Goal: Transaction & Acquisition: Purchase product/service

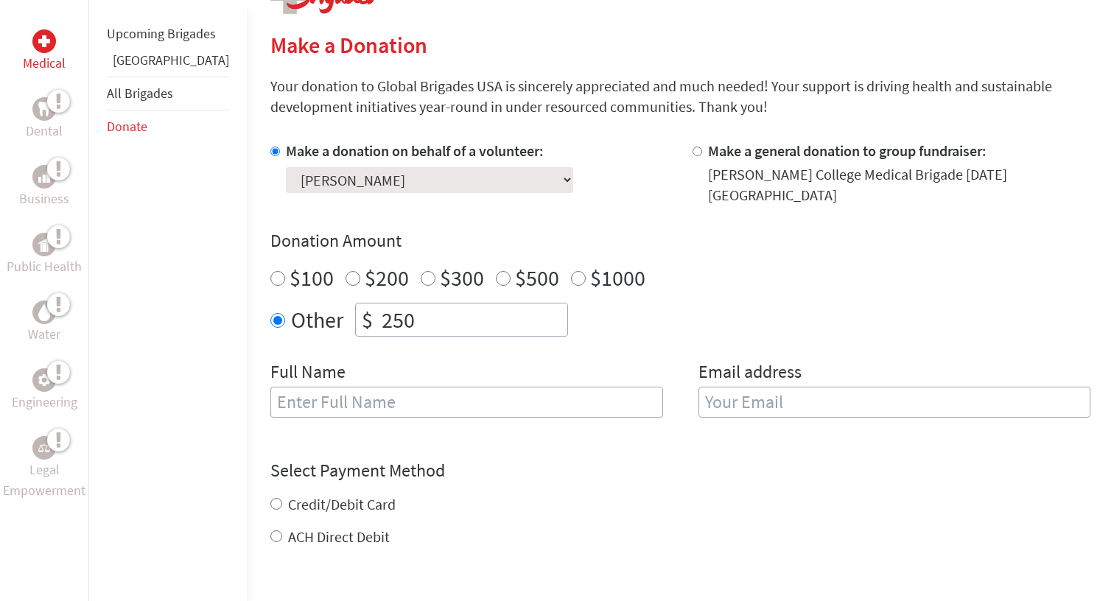
scroll to position [343, 0]
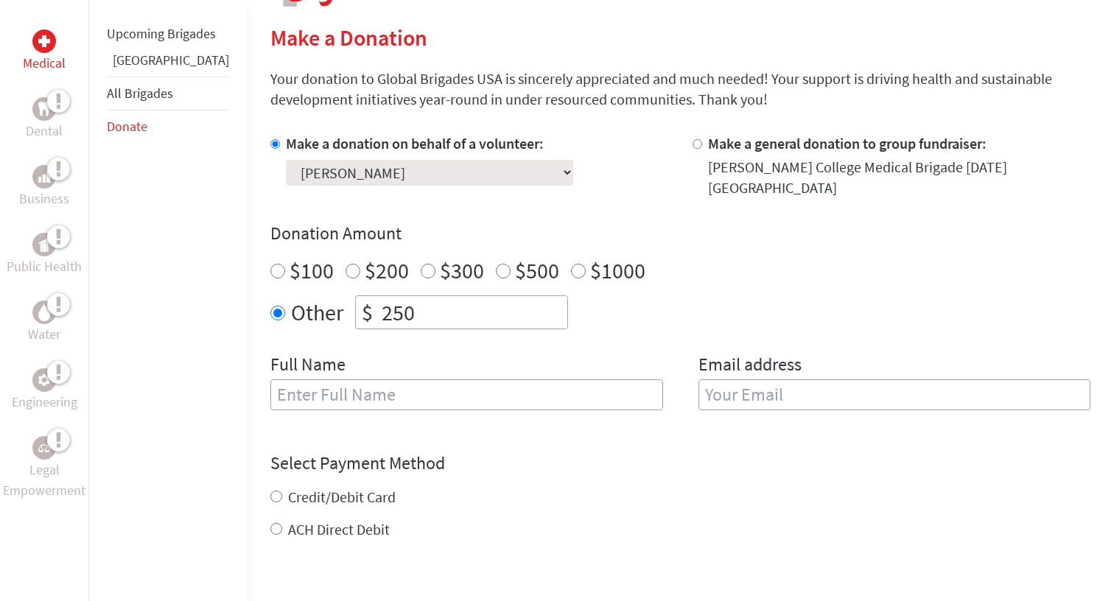
click at [319, 388] on input "text" at bounding box center [467, 395] width 393 height 31
type input "[PERSON_NAME]"
click at [742, 390] on input "email" at bounding box center [895, 395] width 393 height 31
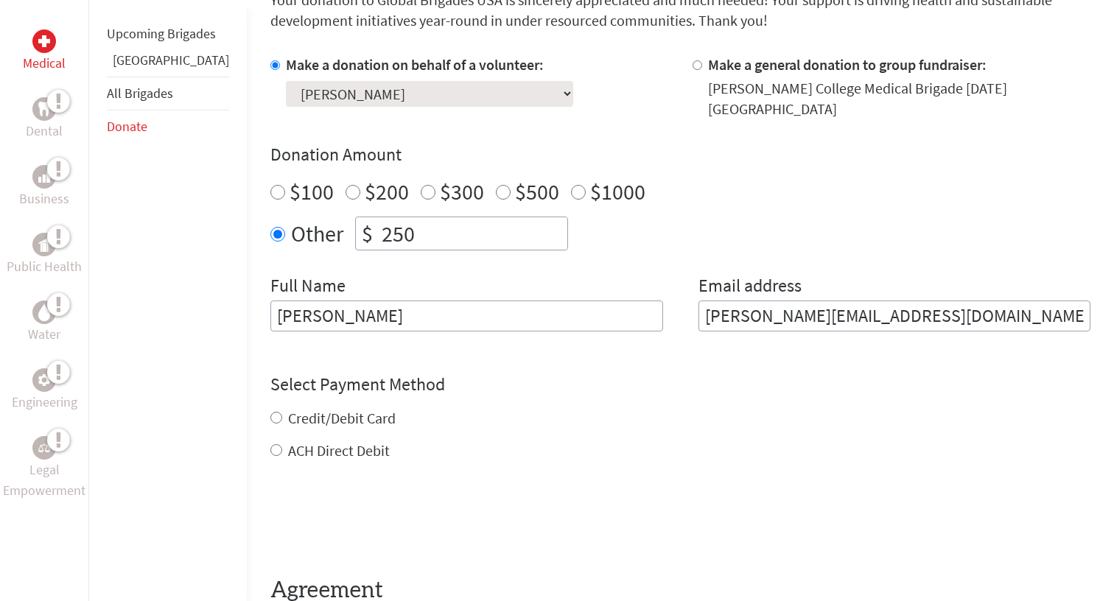
scroll to position [448, 0]
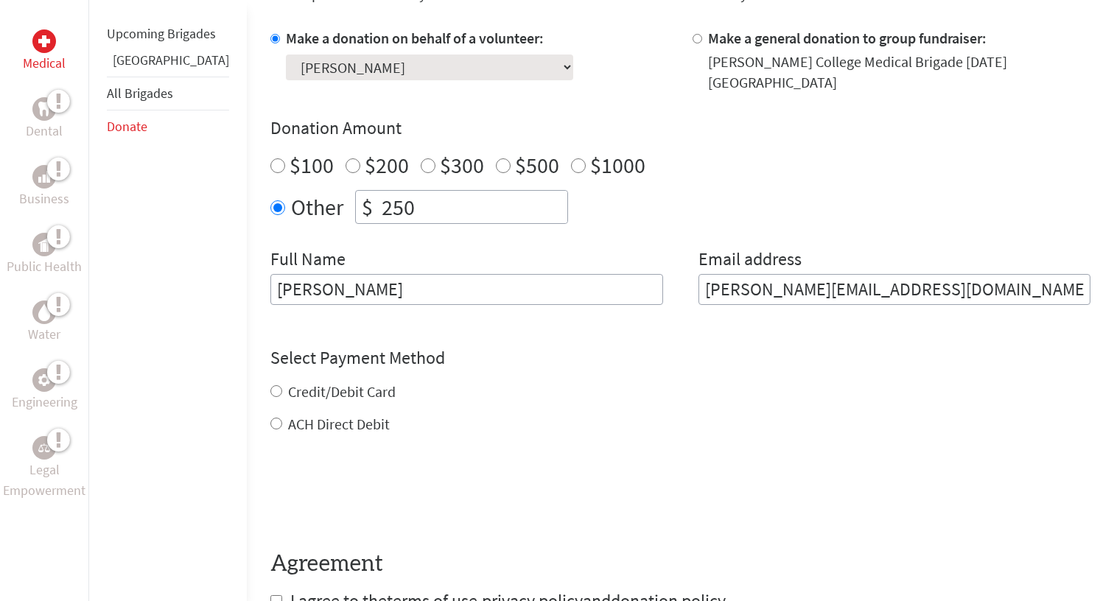
type input "isabel.shim009@gmail.com"
click at [273, 384] on div "Credit/Debit Card ACH Direct Debit" at bounding box center [681, 408] width 820 height 53
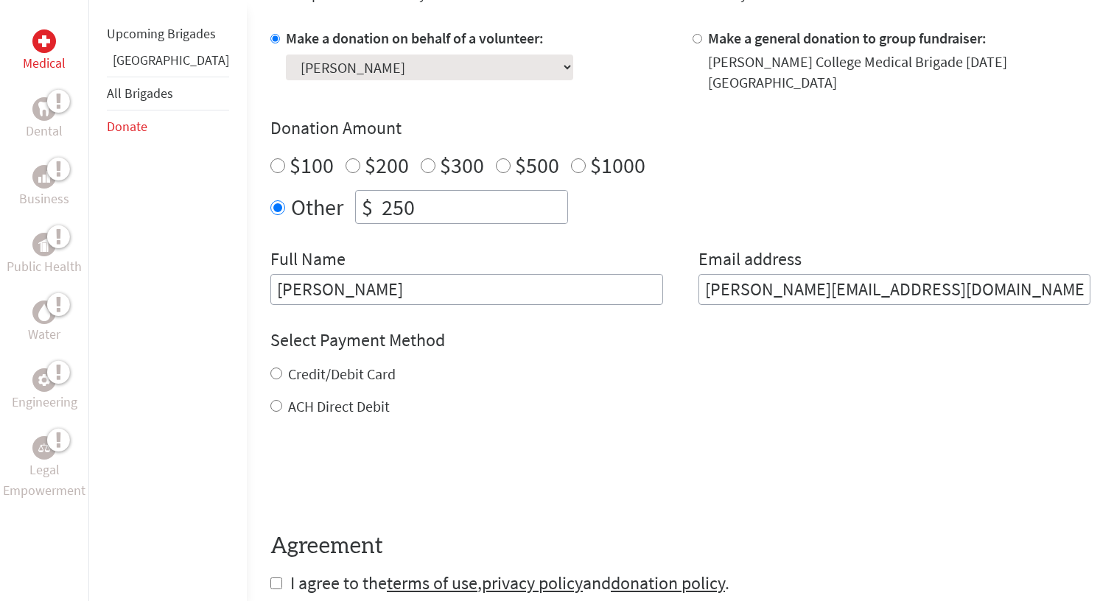
click at [288, 365] on label "Credit/Debit Card" at bounding box center [342, 374] width 108 height 18
click at [279, 368] on input "Credit/Debit Card" at bounding box center [277, 374] width 12 height 12
radio input "true"
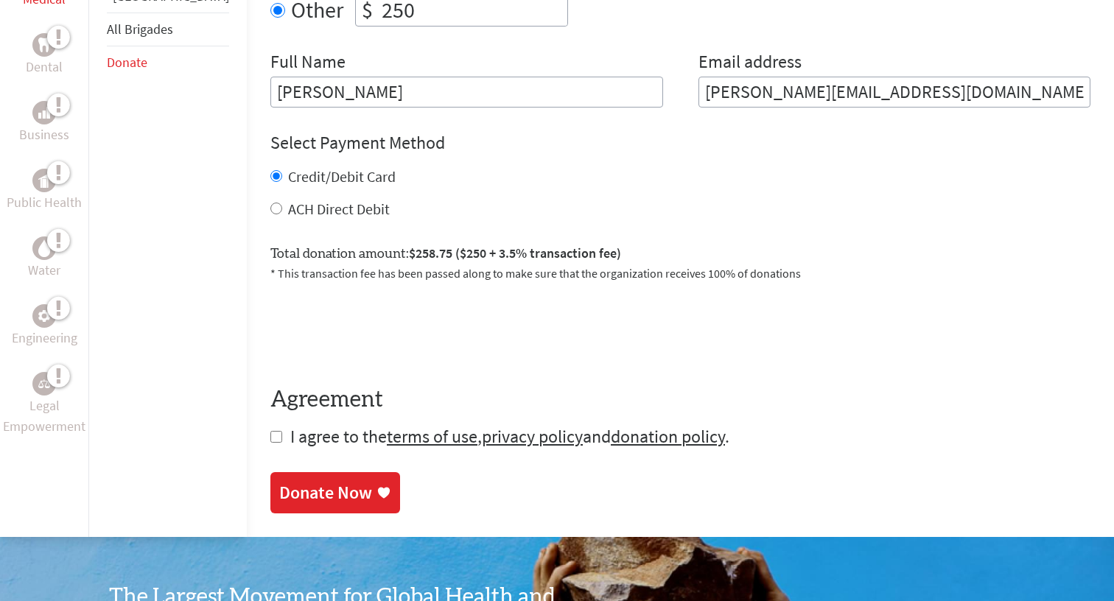
scroll to position [668, 0]
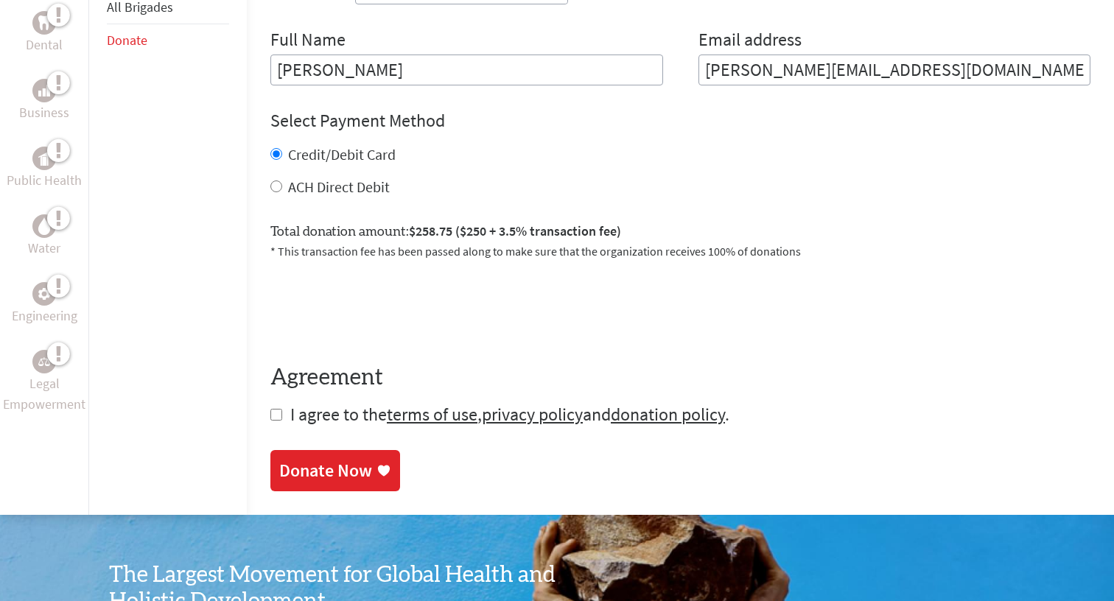
click at [271, 409] on input "checkbox" at bounding box center [277, 415] width 12 height 12
checkbox input "true"
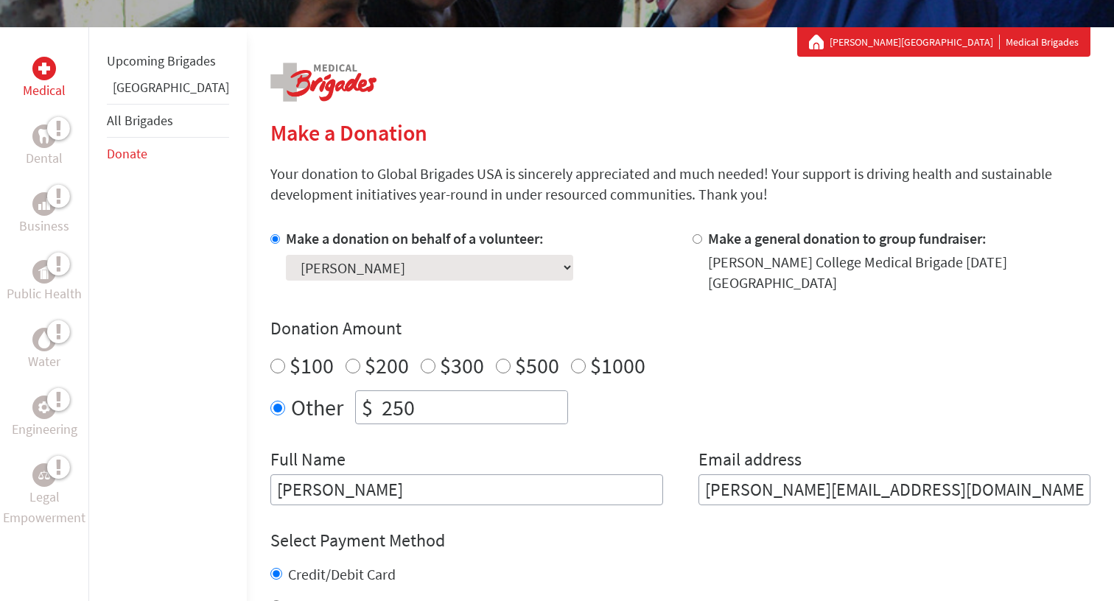
scroll to position [261, 0]
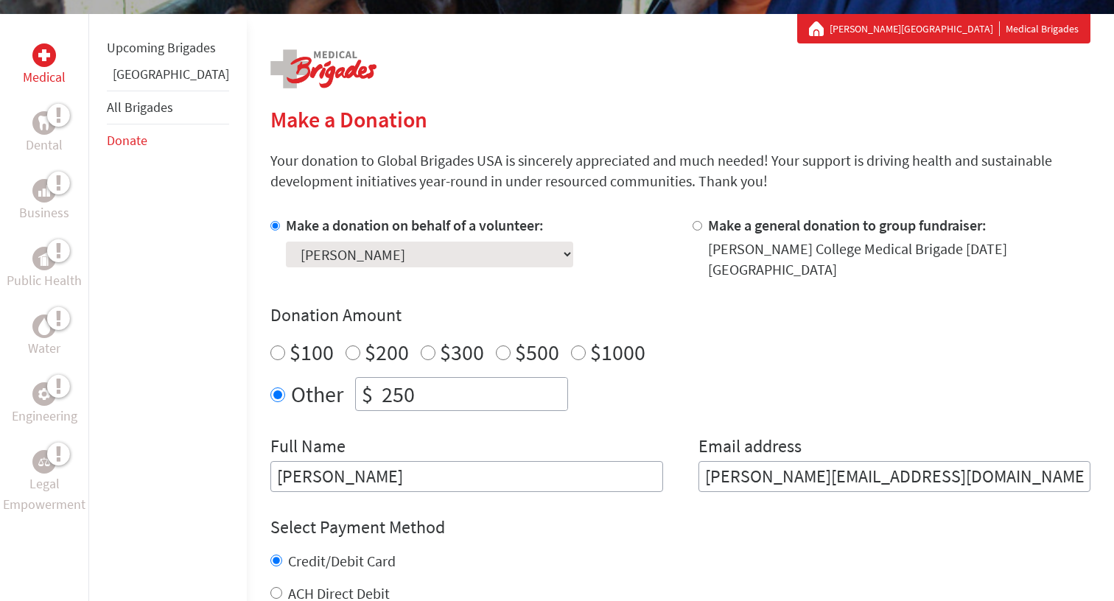
click at [330, 257] on select "Select a volunteer... Addy Martinez De La Rosa Ama Oduro Arana Katasema Camila …" at bounding box center [429, 255] width 287 height 26
click at [286, 242] on select "Select a volunteer... Addy Martinez De La Rosa Ama Oduro Arana Katasema Camila …" at bounding box center [429, 255] width 287 height 26
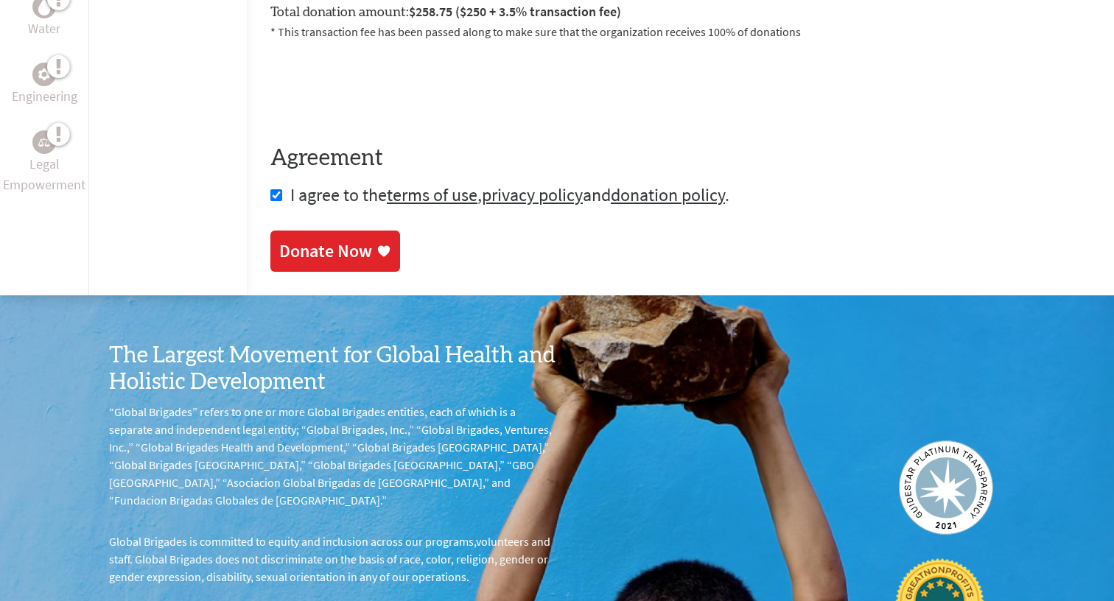
scroll to position [879, 0]
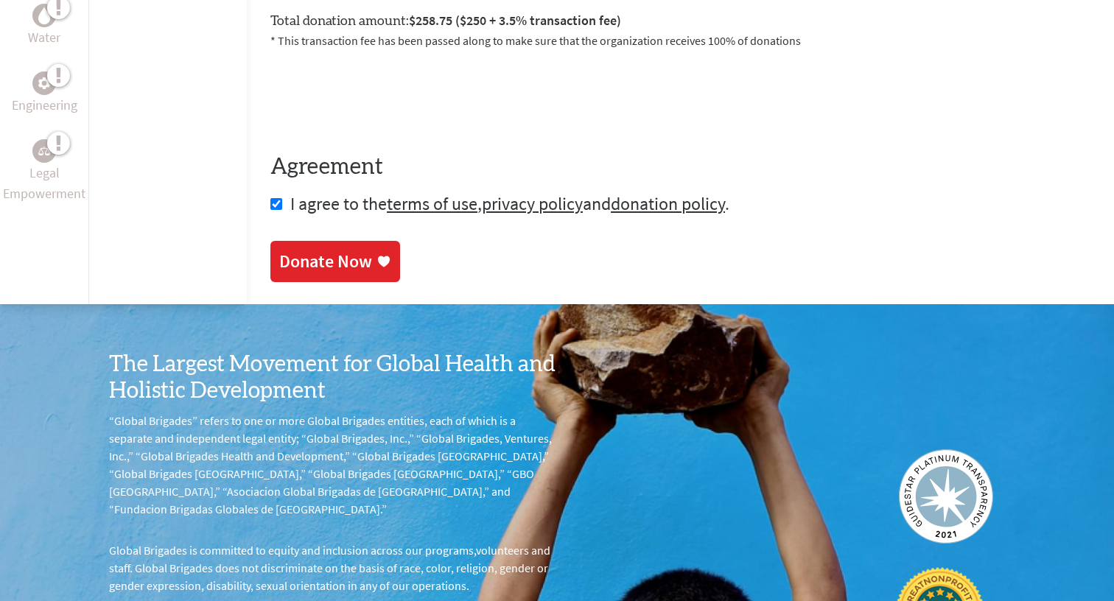
click at [321, 241] on link "Donate Now" at bounding box center [336, 261] width 130 height 41
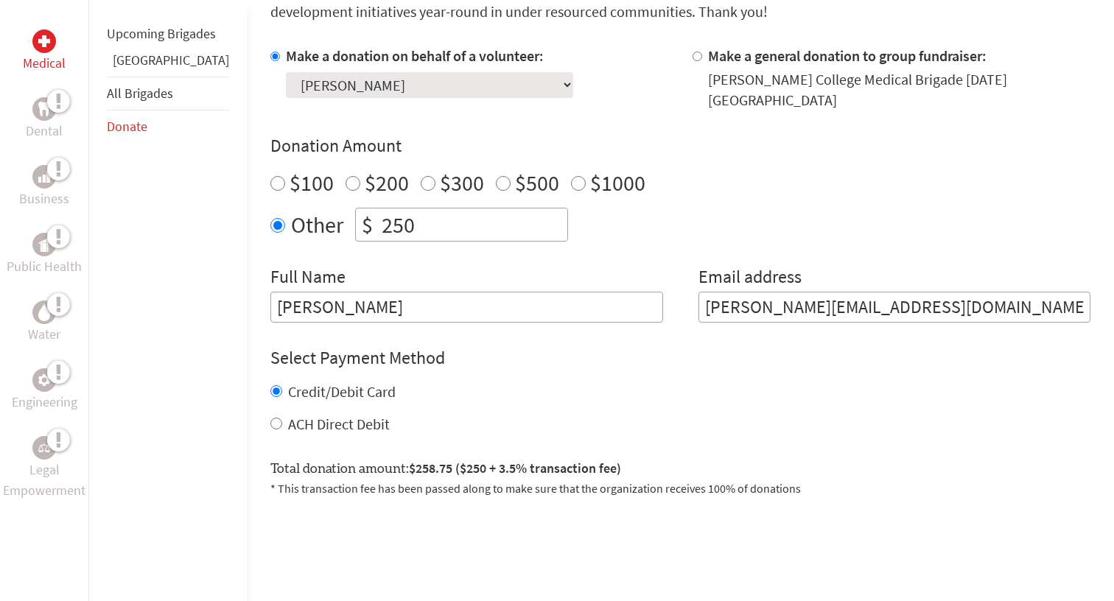
scroll to position [532, 0]
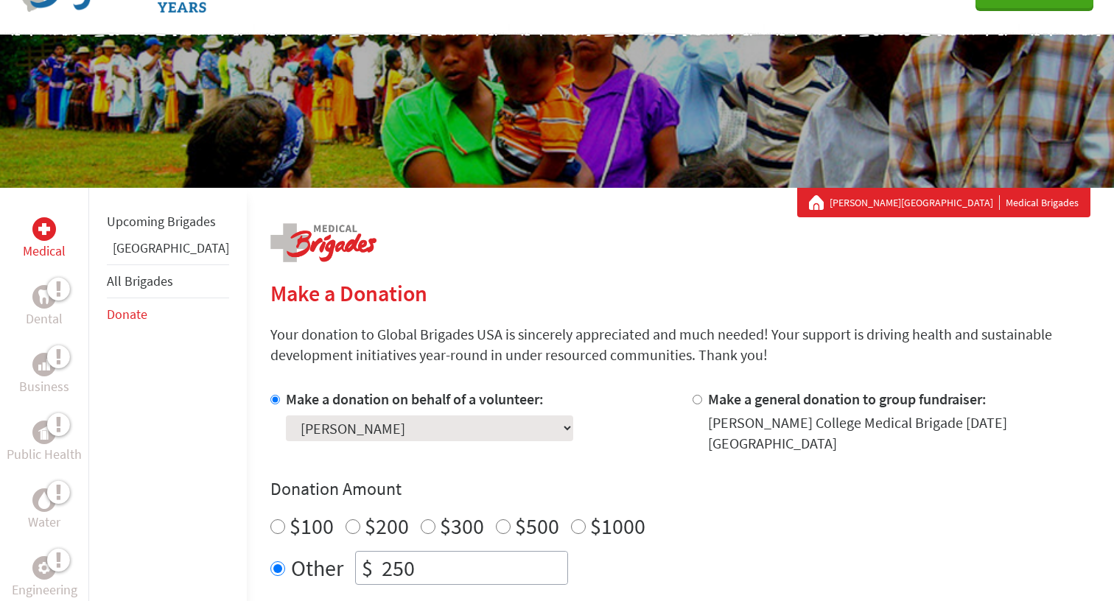
scroll to position [65, 0]
